Goal: Navigation & Orientation: Understand site structure

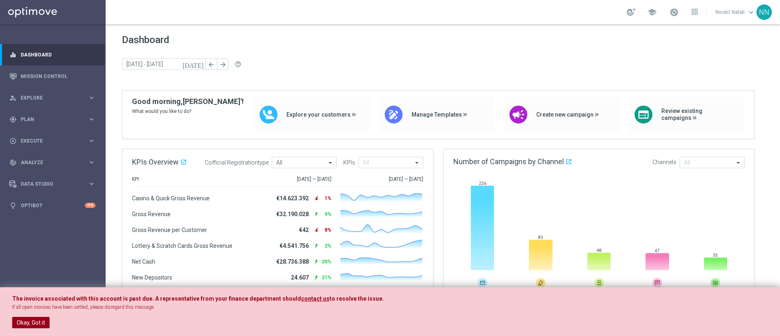
click at [33, 325] on button "Okay, Got it" at bounding box center [30, 322] width 37 height 11
